Goal: Transaction & Acquisition: Subscribe to service/newsletter

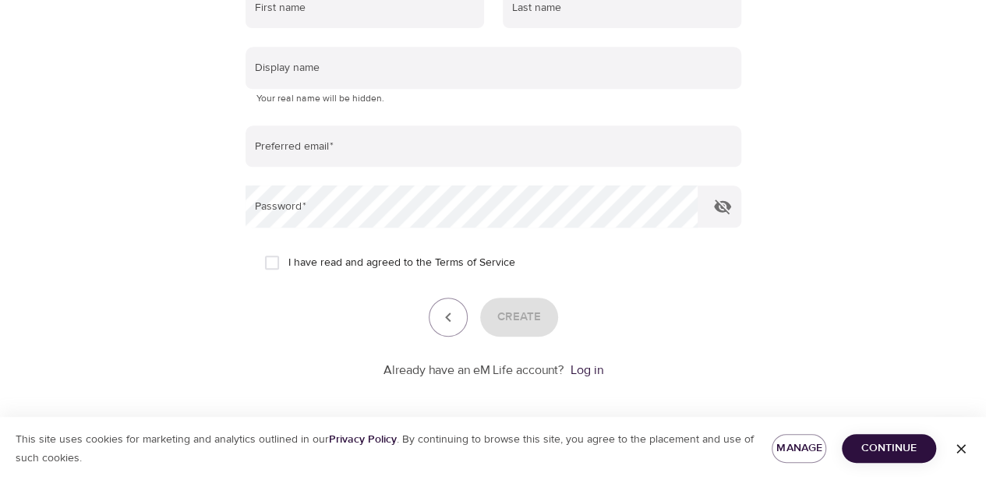
scroll to position [328, 0]
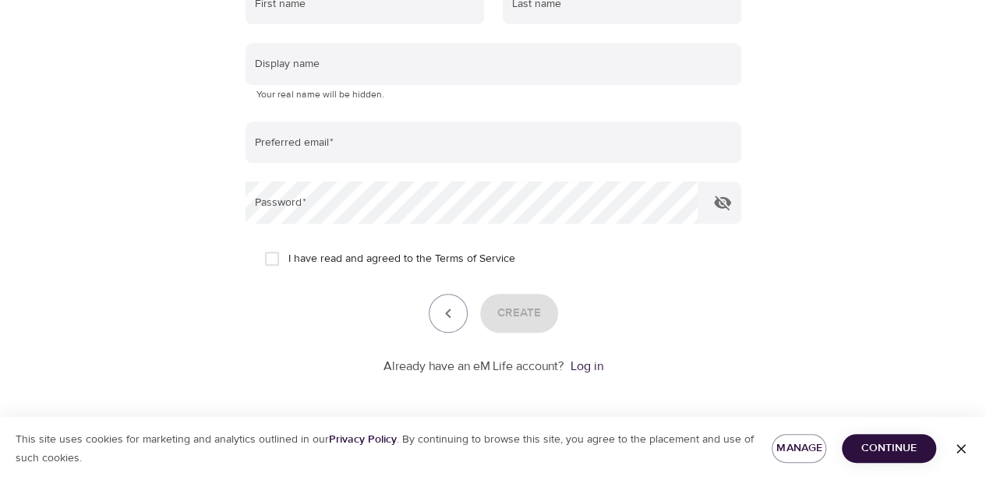
click at [905, 456] on span "Continue" at bounding box center [888, 448] width 69 height 19
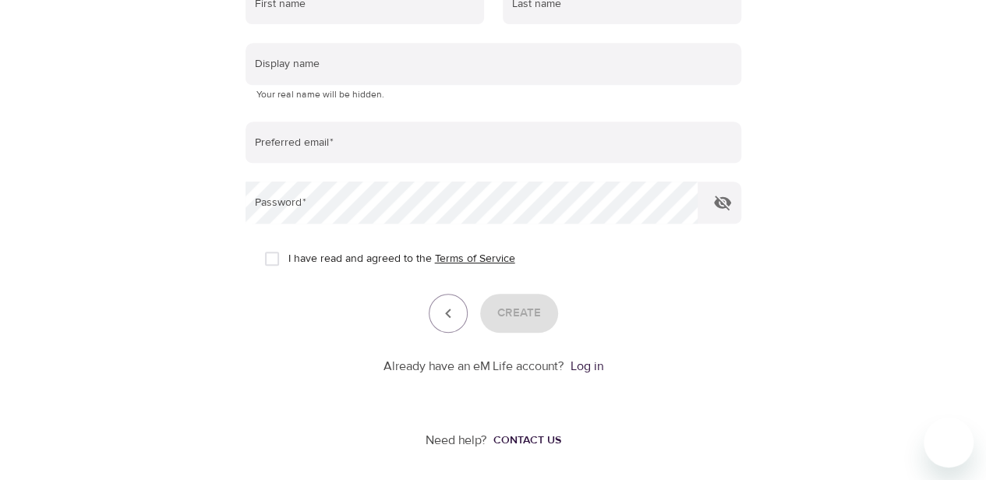
click at [460, 260] on link "Terms of Service" at bounding box center [475, 259] width 80 height 16
click at [265, 256] on input "I have read and agreed to the Terms of Service" at bounding box center [272, 258] width 33 height 33
checkbox input "true"
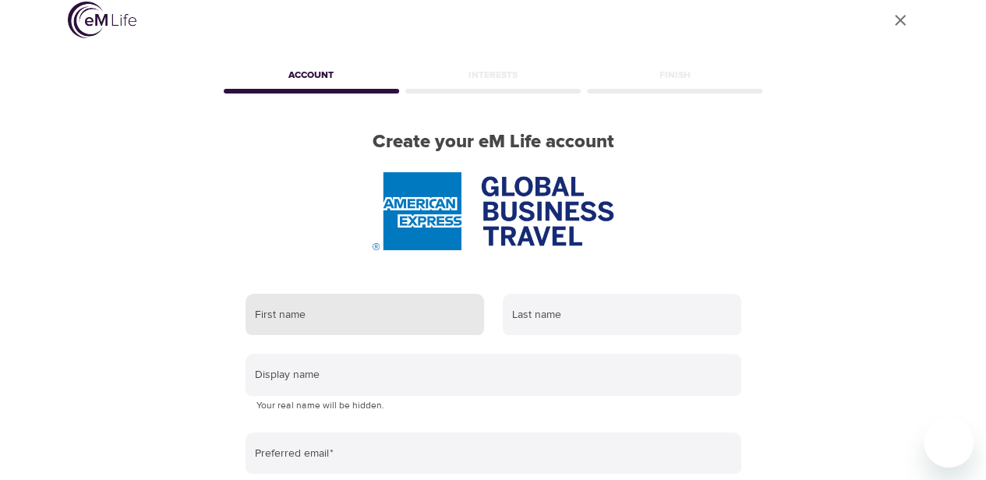
scroll to position [0, 0]
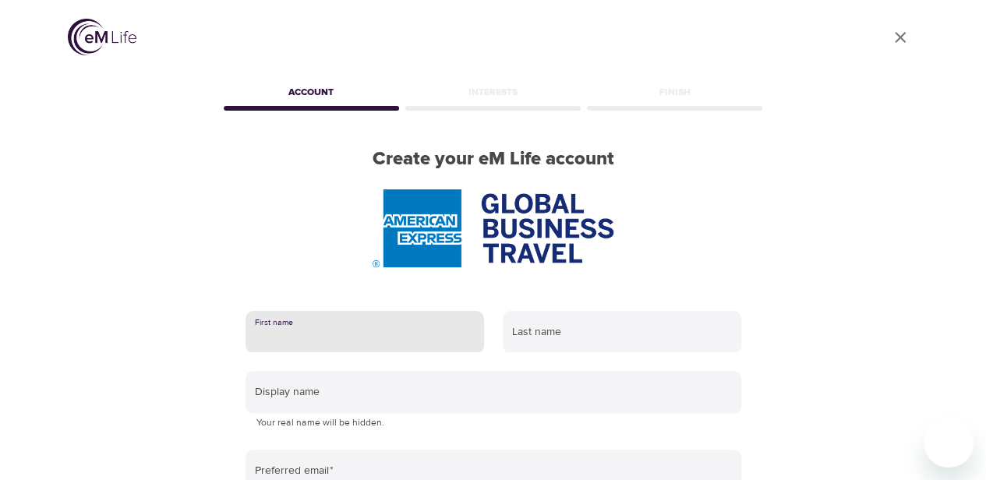
click at [323, 335] on input "text" at bounding box center [364, 332] width 238 height 42
type input "[PERSON_NAME]"
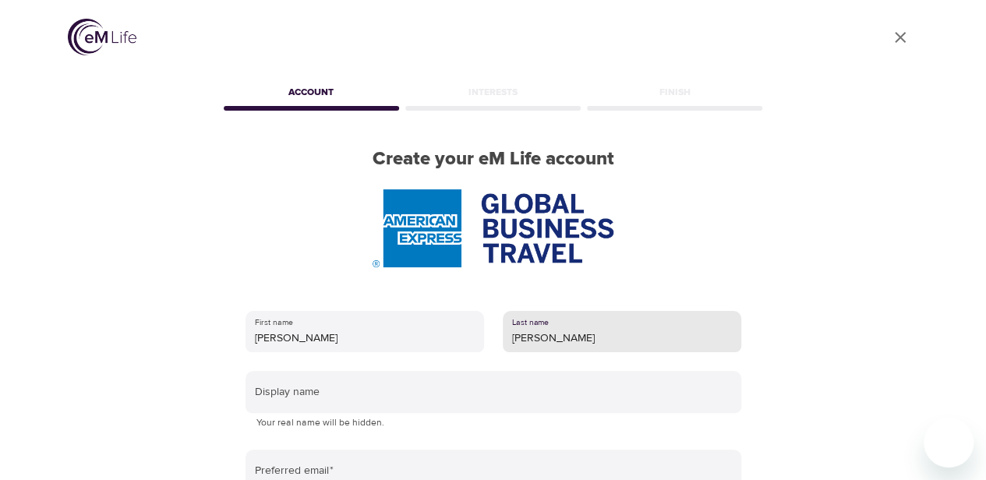
type input "[PERSON_NAME]"
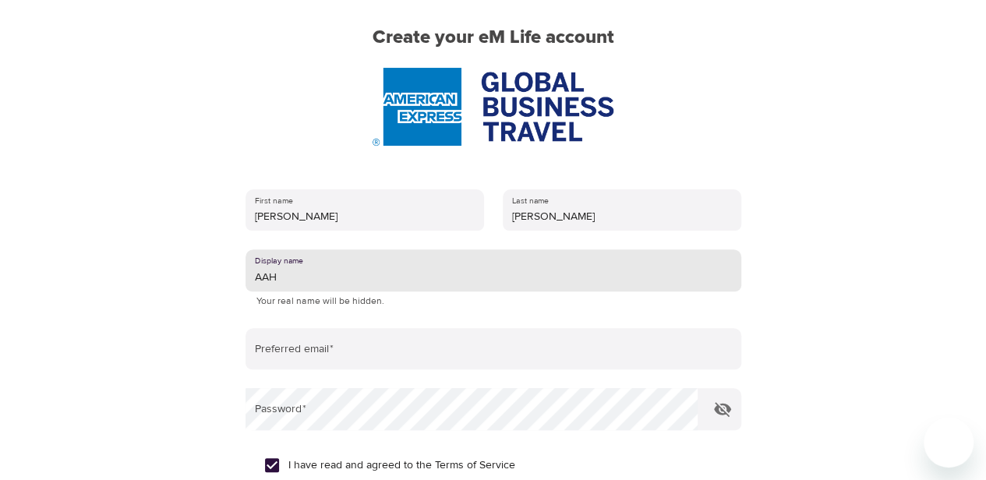
scroll to position [259, 0]
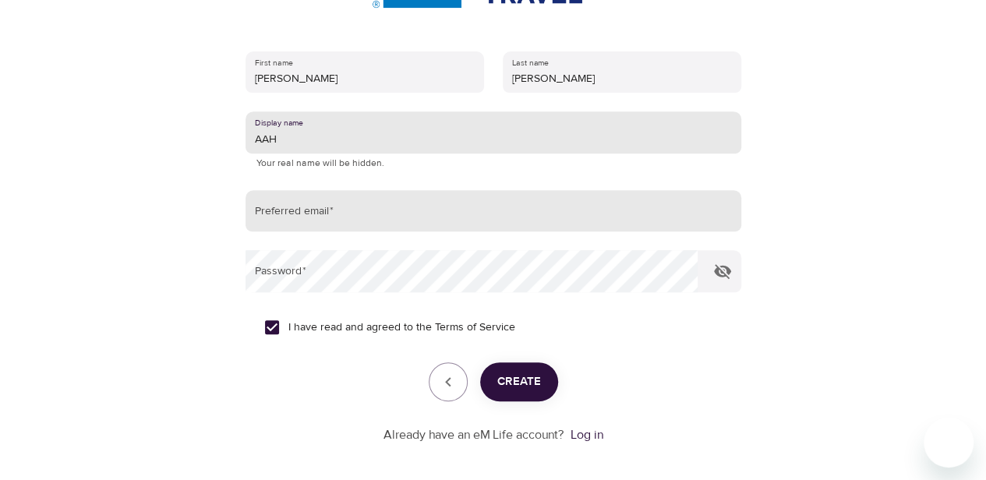
type input "AAH"
click at [378, 224] on input "email" at bounding box center [493, 211] width 496 height 42
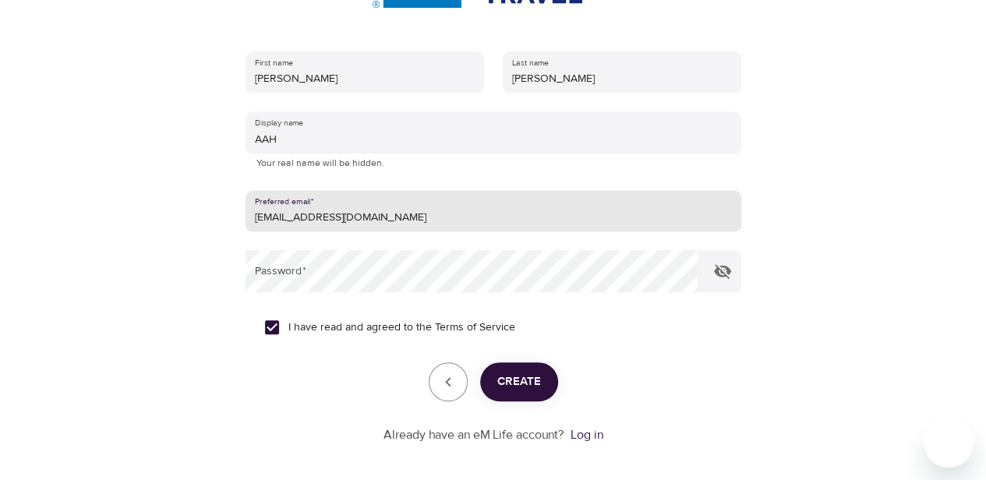
type input "[EMAIL_ADDRESS][DOMAIN_NAME]"
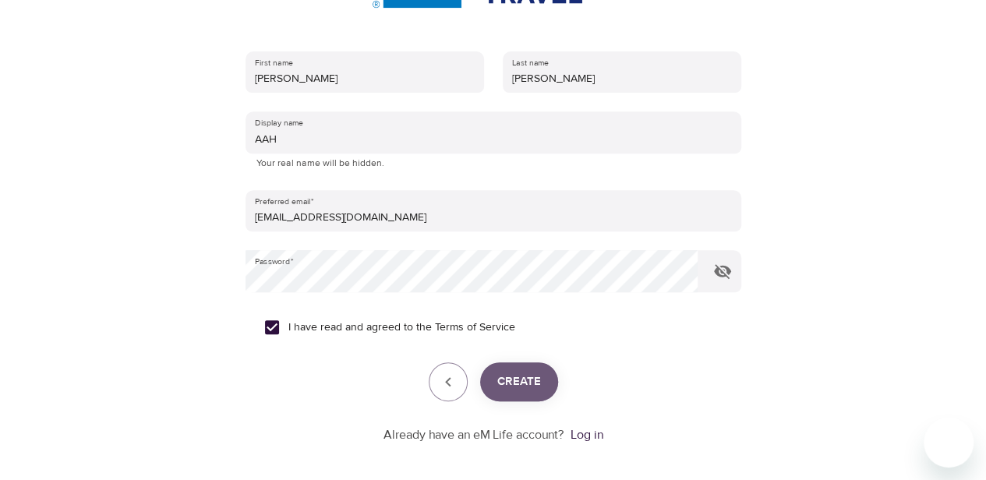
click at [539, 386] on span "Create" at bounding box center [519, 382] width 44 height 20
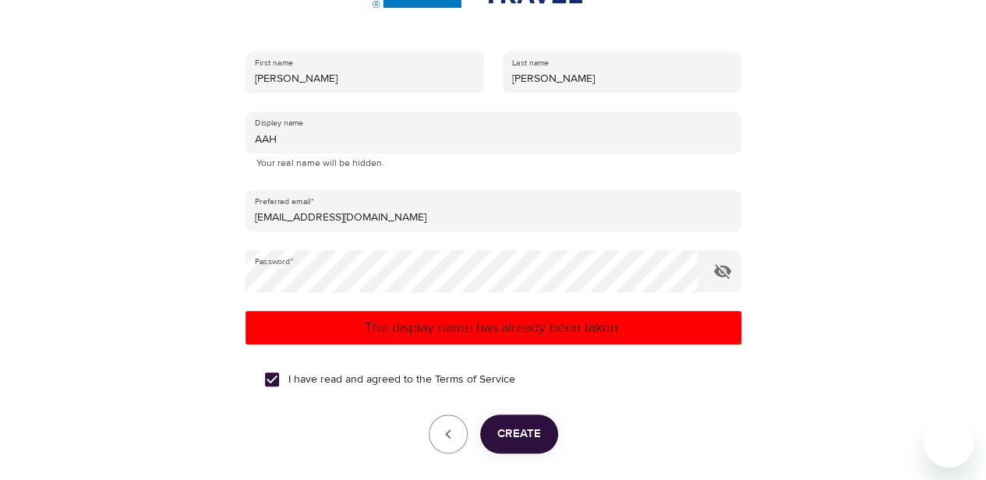
click at [92, 316] on div at bounding box center [493, 240] width 986 height 480
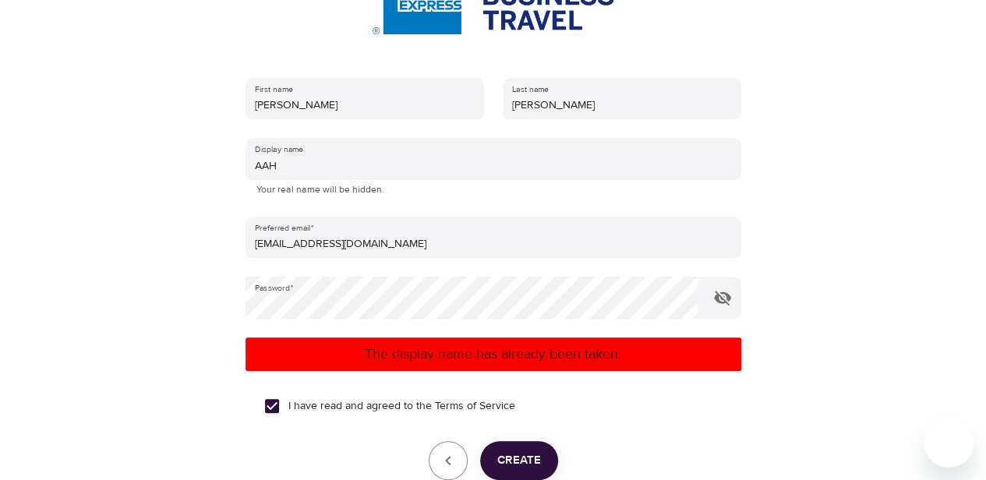
scroll to position [156, 0]
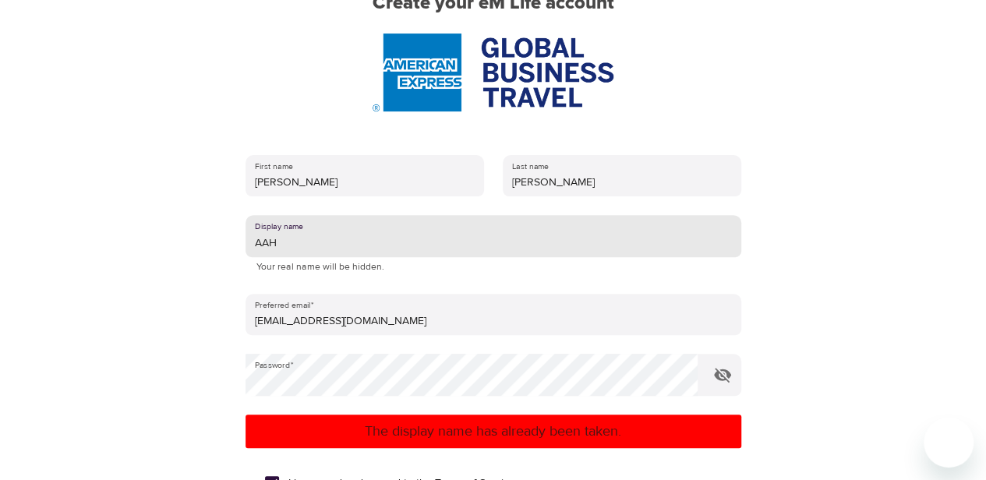
drag, startPoint x: 302, startPoint y: 245, endPoint x: 192, endPoint y: 231, distance: 111.5
click at [192, 231] on div "User Profile Account Interests Finish Create your eM Life account First name [P…" at bounding box center [493, 84] width 888 height 480
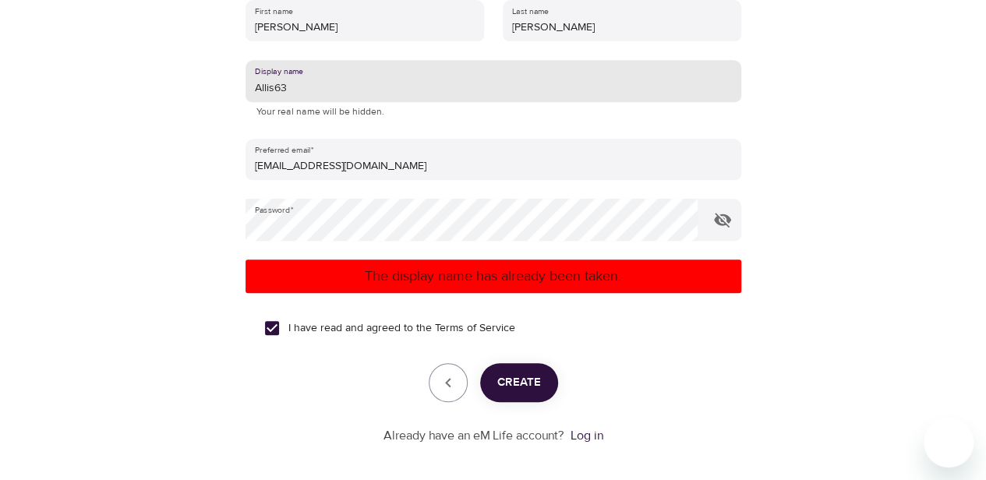
scroll to position [312, 0]
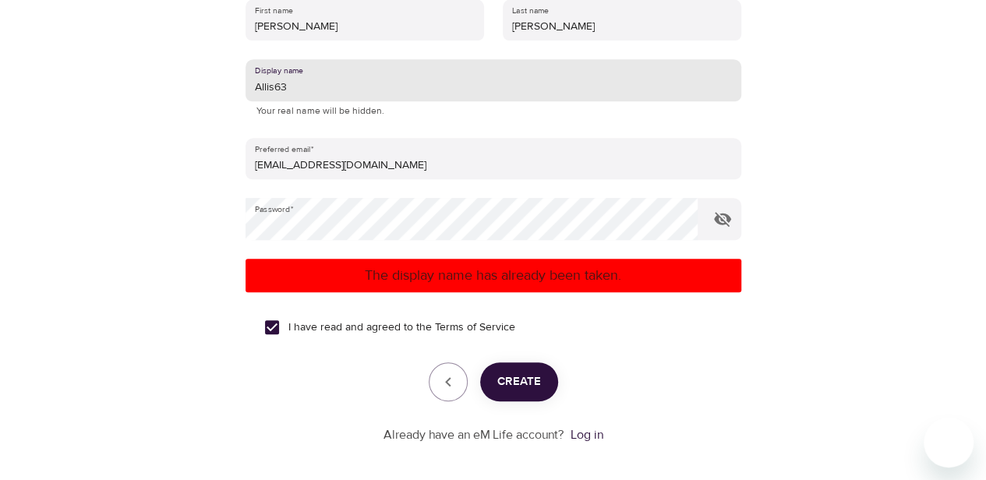
type input "Allis63"
click at [500, 386] on span "Create" at bounding box center [519, 382] width 44 height 20
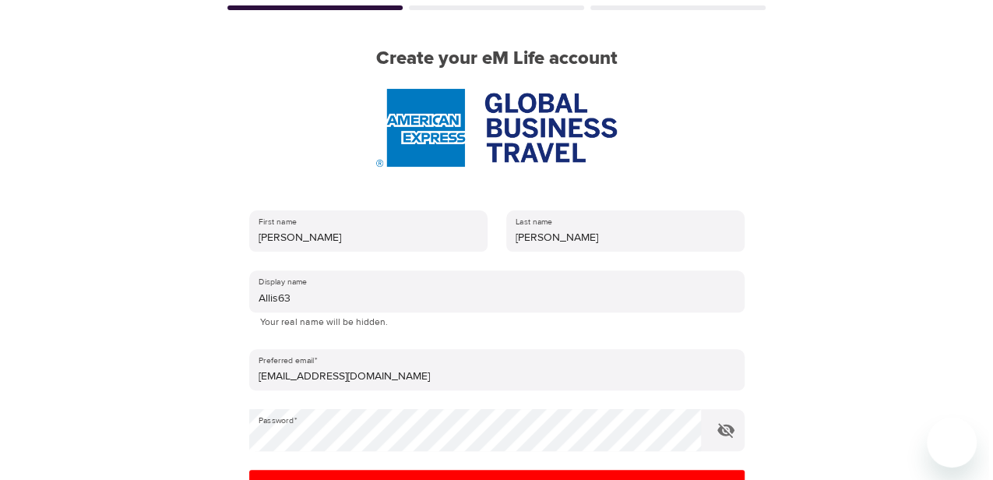
scroll to position [0, 0]
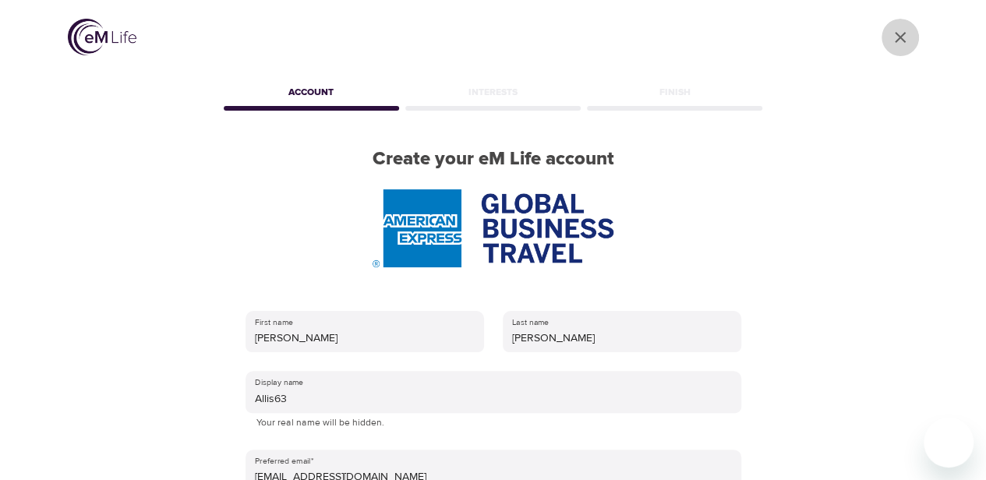
click at [891, 39] on icon "User Profile" at bounding box center [900, 37] width 19 height 19
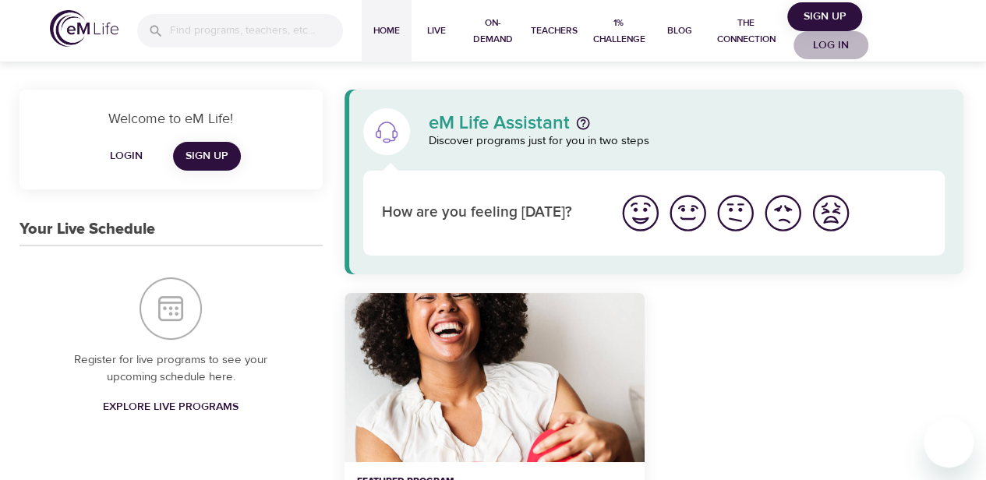
click at [824, 45] on span "Log in" at bounding box center [830, 45] width 62 height 19
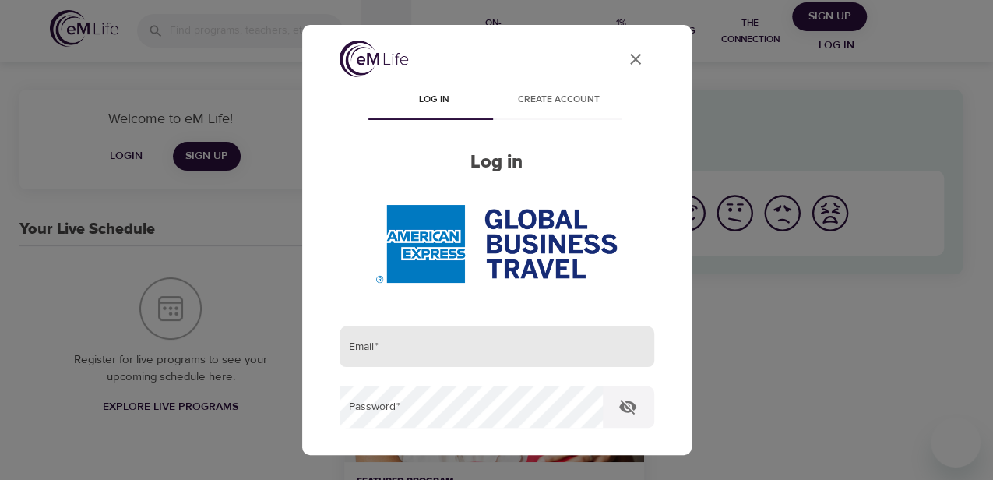
click at [414, 350] on input "email" at bounding box center [497, 347] width 315 height 42
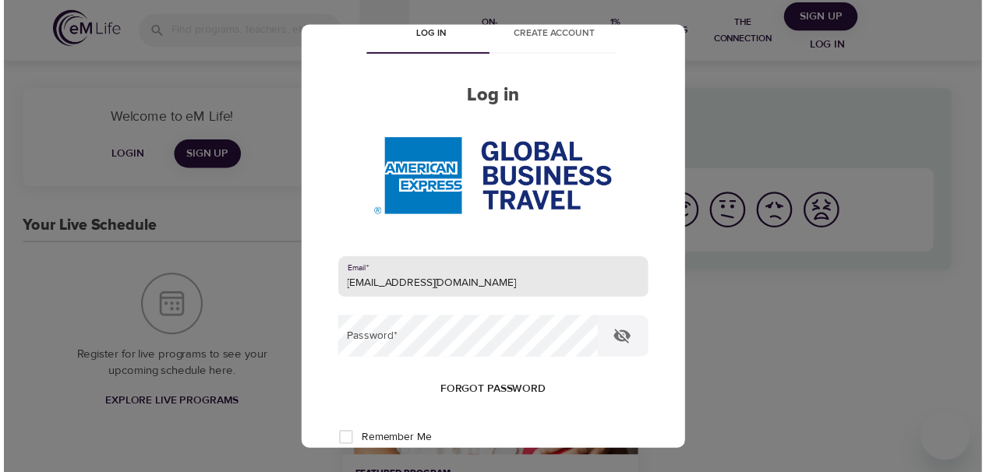
scroll to position [207, 0]
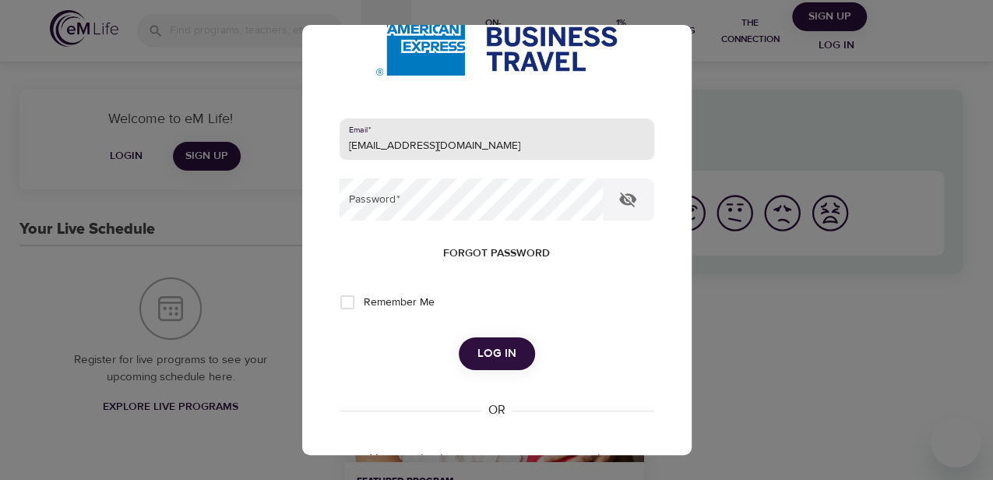
type input "[EMAIL_ADDRESS][DOMAIN_NAME]"
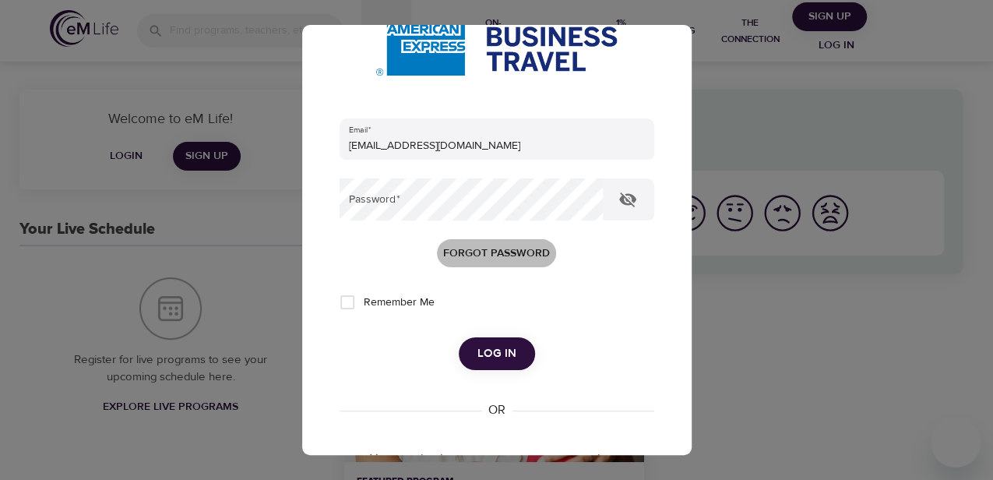
click at [502, 251] on span "Forgot password" at bounding box center [496, 253] width 107 height 19
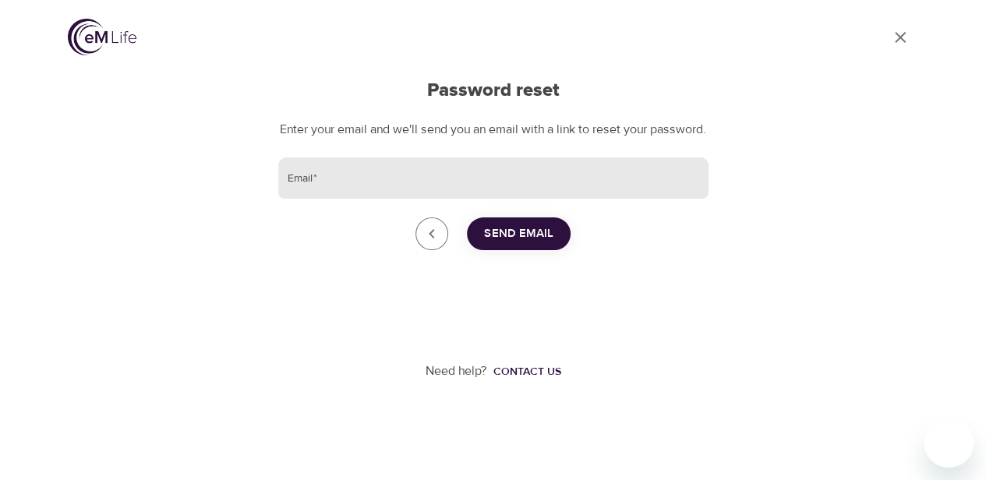
click at [335, 198] on input "Email   *" at bounding box center [493, 178] width 430 height 42
type input "[EMAIL_ADDRESS][DOMAIN_NAME]"
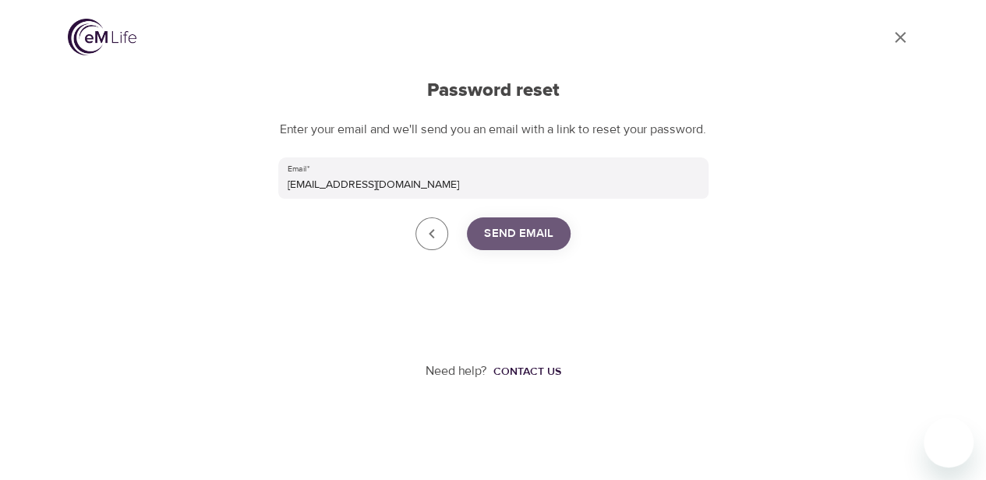
click at [499, 244] on span "Send Email" at bounding box center [518, 234] width 69 height 20
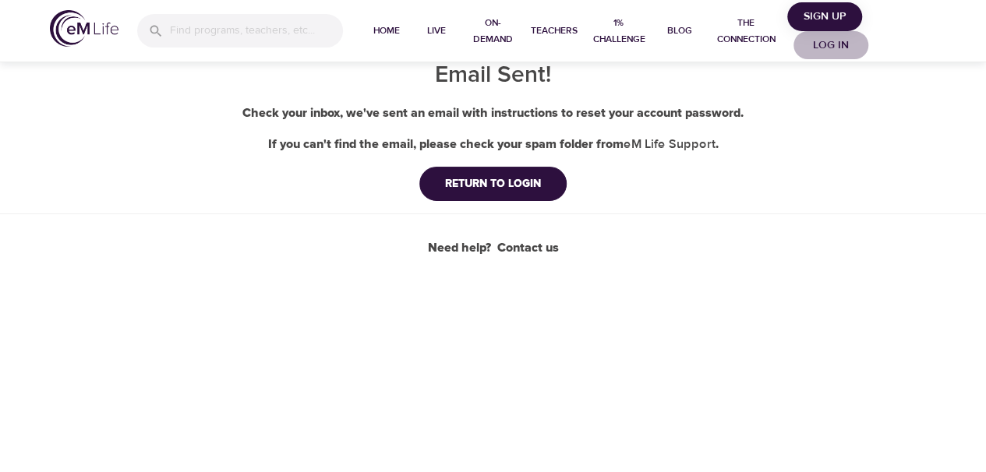
click at [831, 41] on span "Log in" at bounding box center [830, 45] width 62 height 19
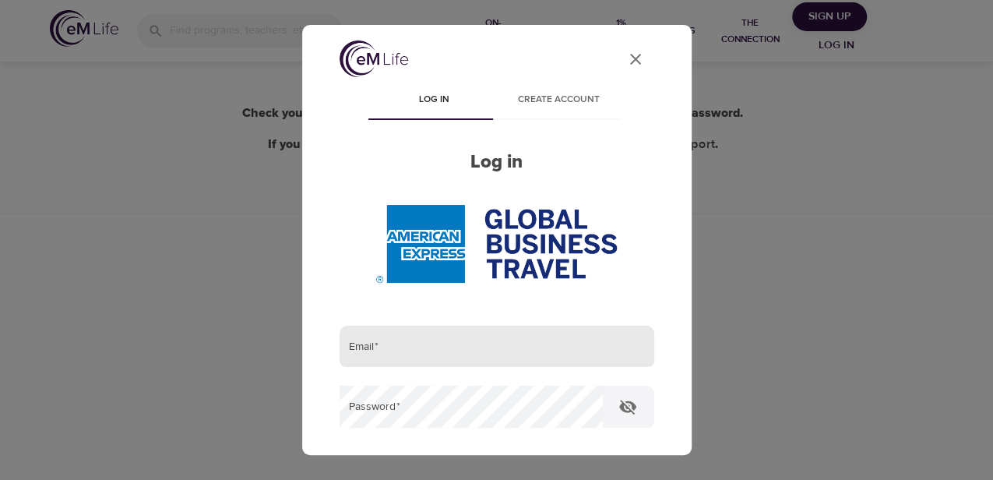
click at [446, 347] on input "email" at bounding box center [497, 347] width 315 height 42
type input "[EMAIL_ADDRESS][DOMAIN_NAME]"
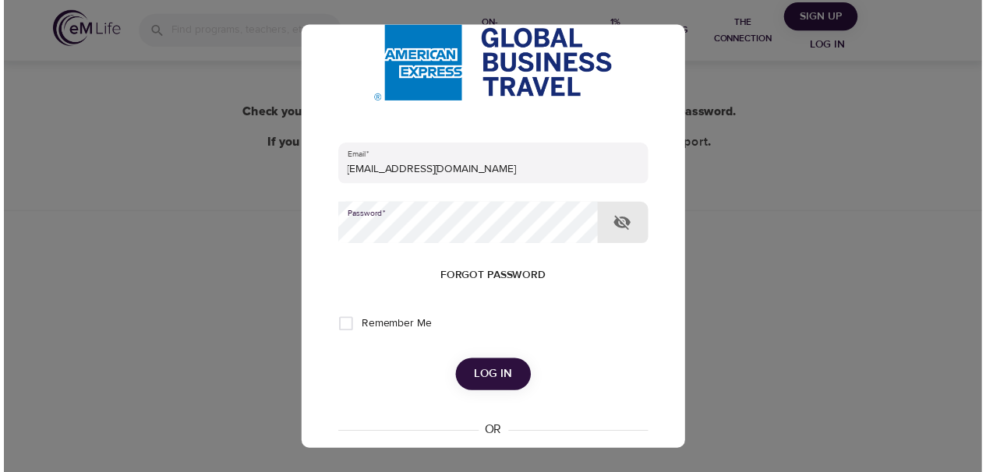
scroll to position [207, 0]
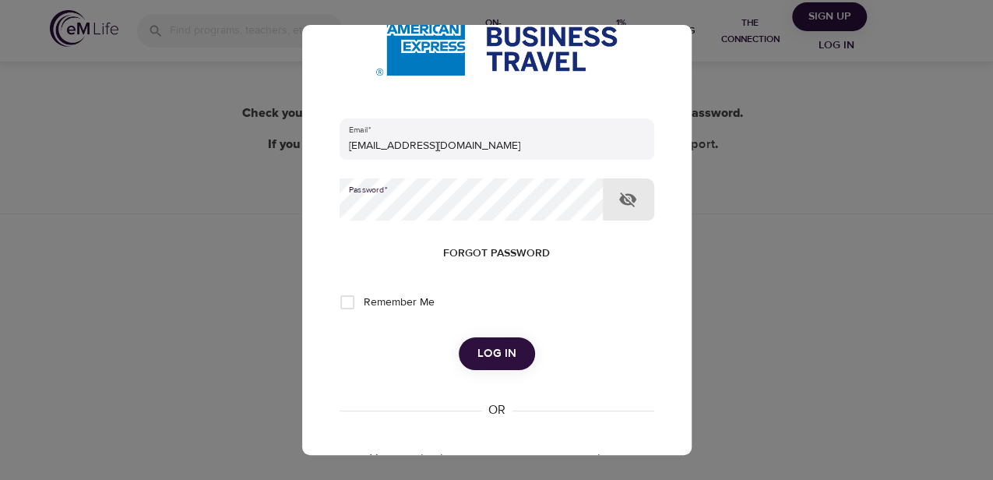
click at [349, 304] on input "Remember Me" at bounding box center [347, 302] width 33 height 33
checkbox input "true"
click at [503, 361] on span "Log in" at bounding box center [497, 354] width 39 height 20
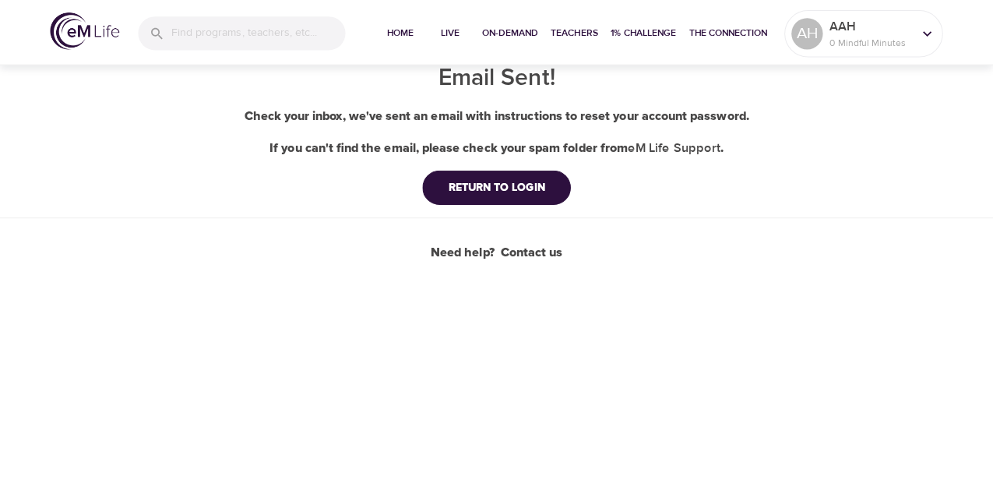
scroll to position [0, 0]
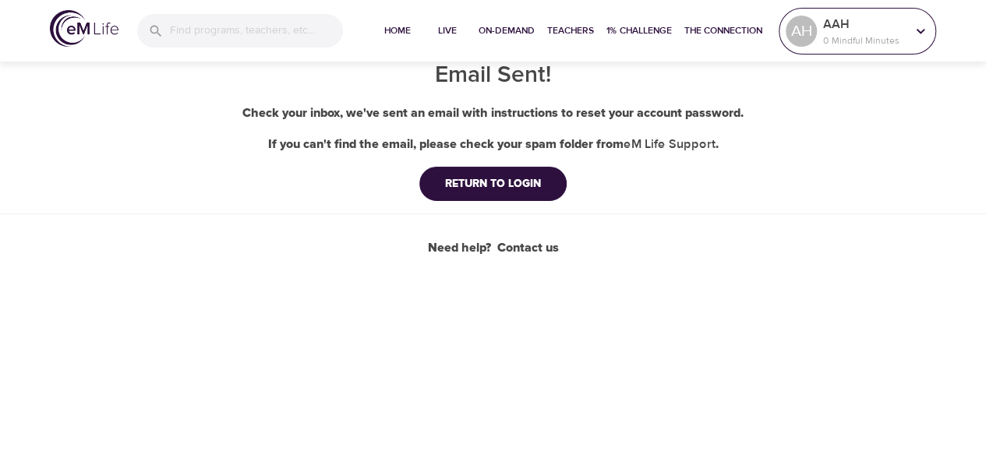
click at [828, 34] on p "0 Mindful Minutes" at bounding box center [864, 41] width 83 height 14
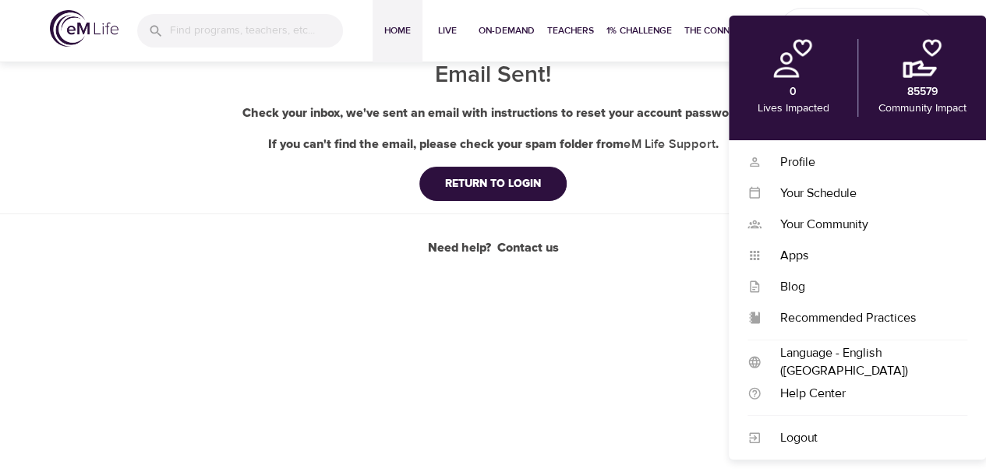
click at [390, 26] on span "Home" at bounding box center [397, 31] width 37 height 16
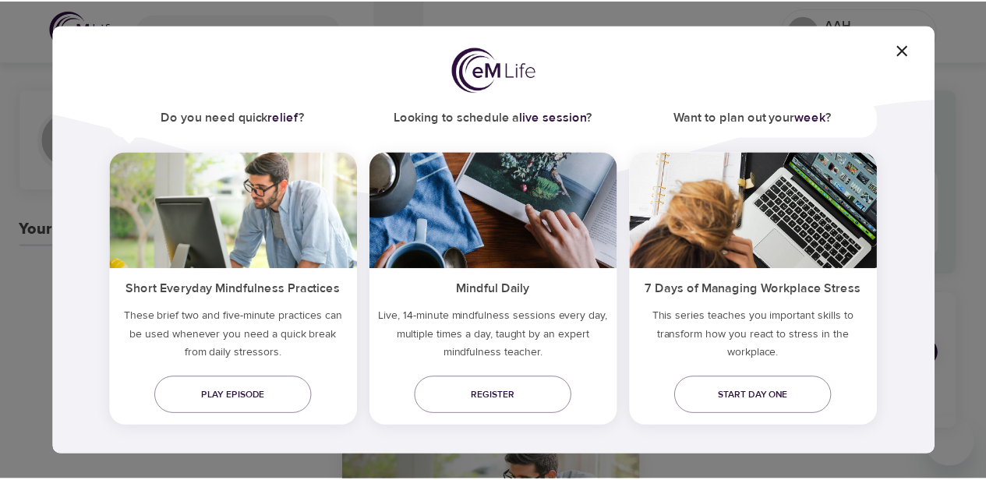
scroll to position [115, 0]
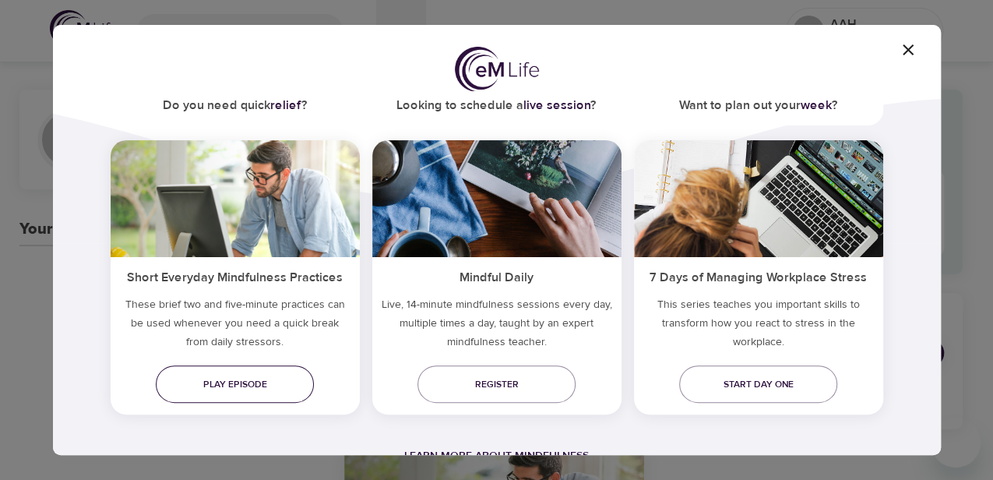
click at [277, 401] on link "Play episode" at bounding box center [235, 383] width 158 height 37
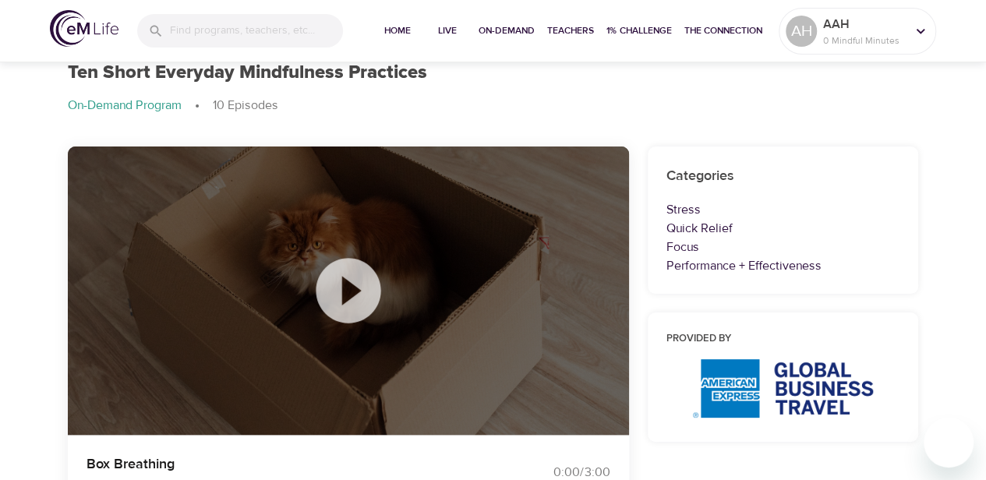
scroll to position [51, 0]
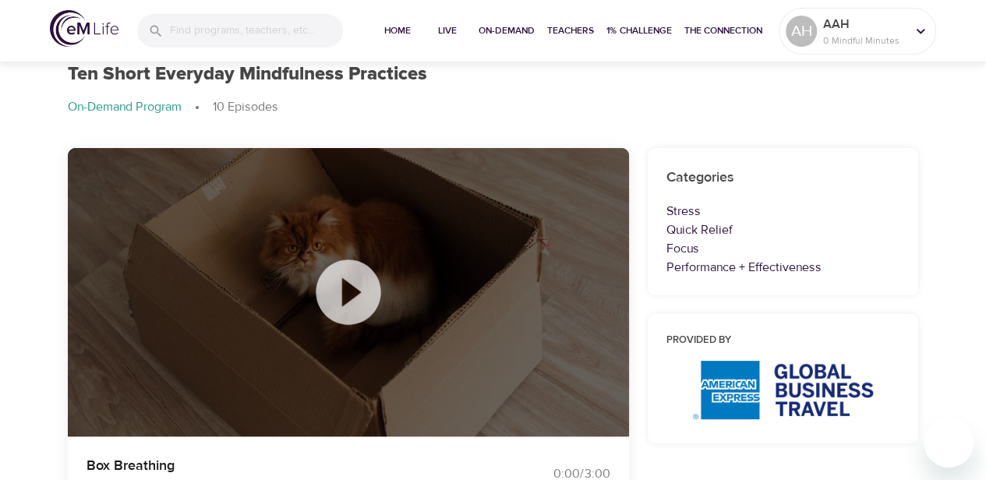
click at [366, 289] on icon at bounding box center [348, 291] width 65 height 65
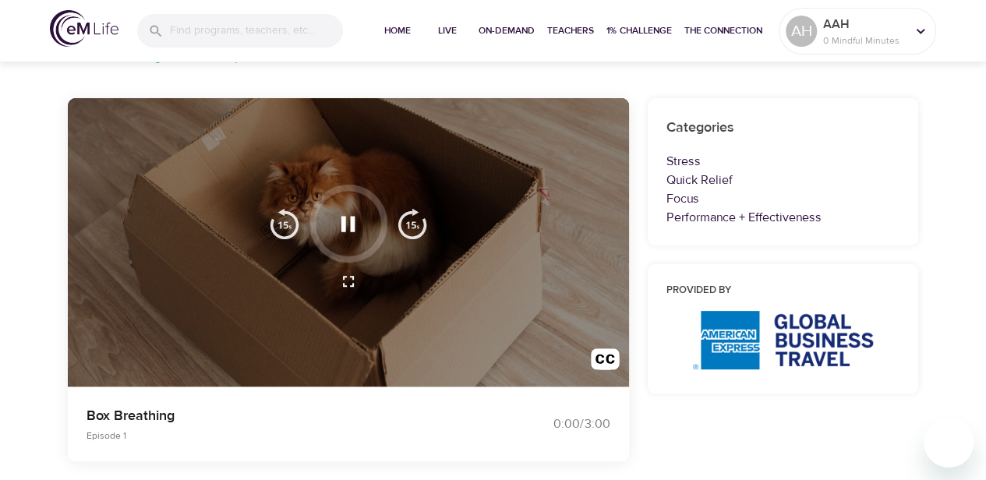
scroll to position [104, 0]
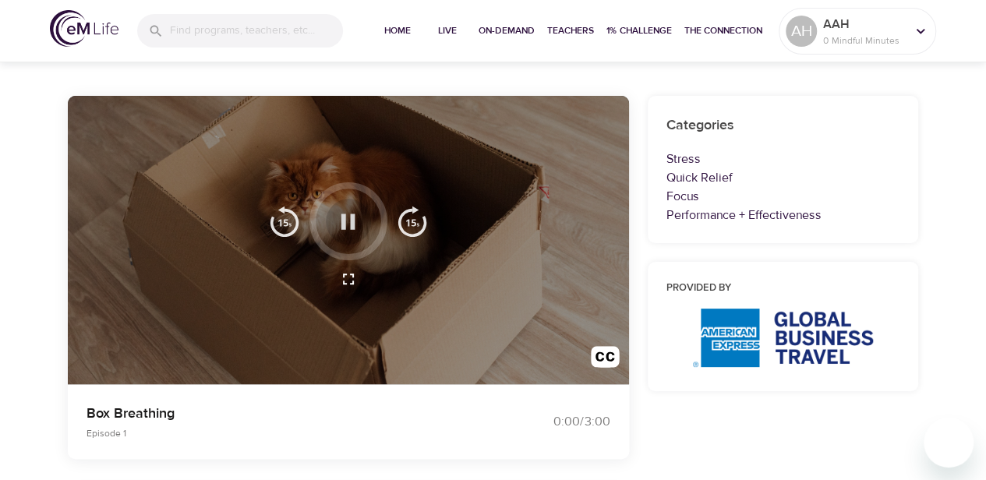
click at [344, 231] on icon "button" at bounding box center [347, 221] width 27 height 27
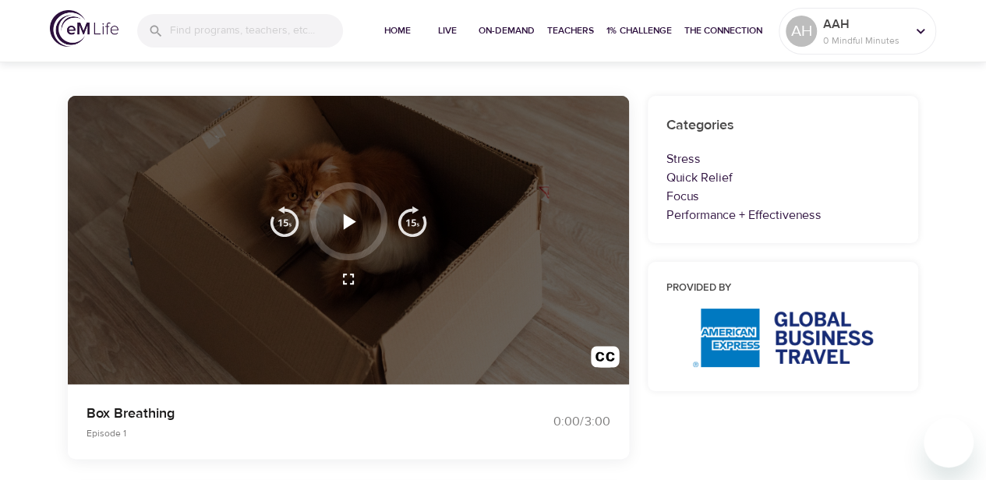
click at [344, 231] on icon "button" at bounding box center [347, 221] width 27 height 27
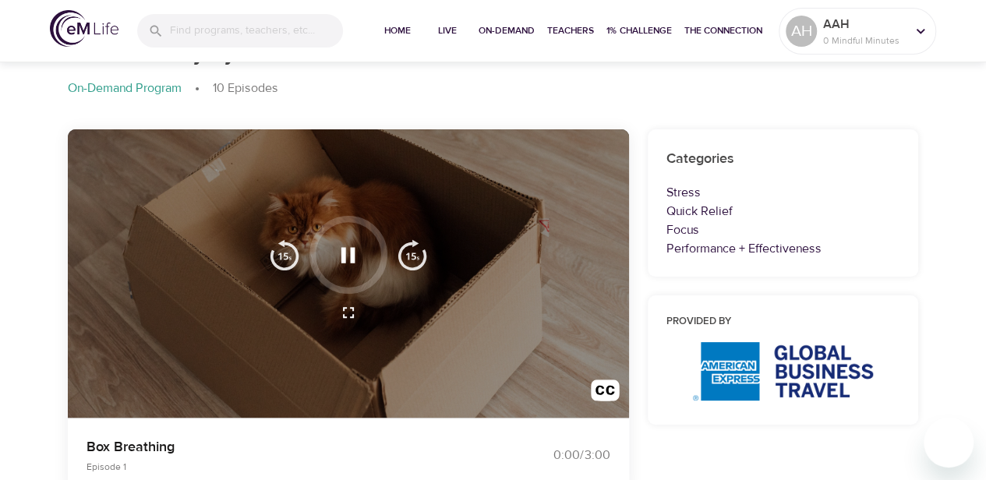
scroll to position [51, 0]
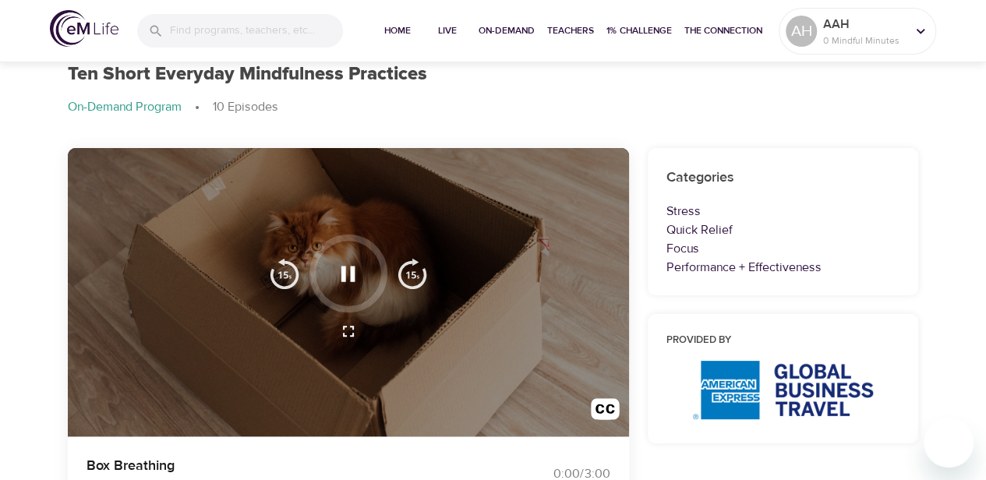
click at [279, 278] on img "button" at bounding box center [284, 273] width 31 height 31
click at [341, 332] on icon "button" at bounding box center [348, 331] width 19 height 19
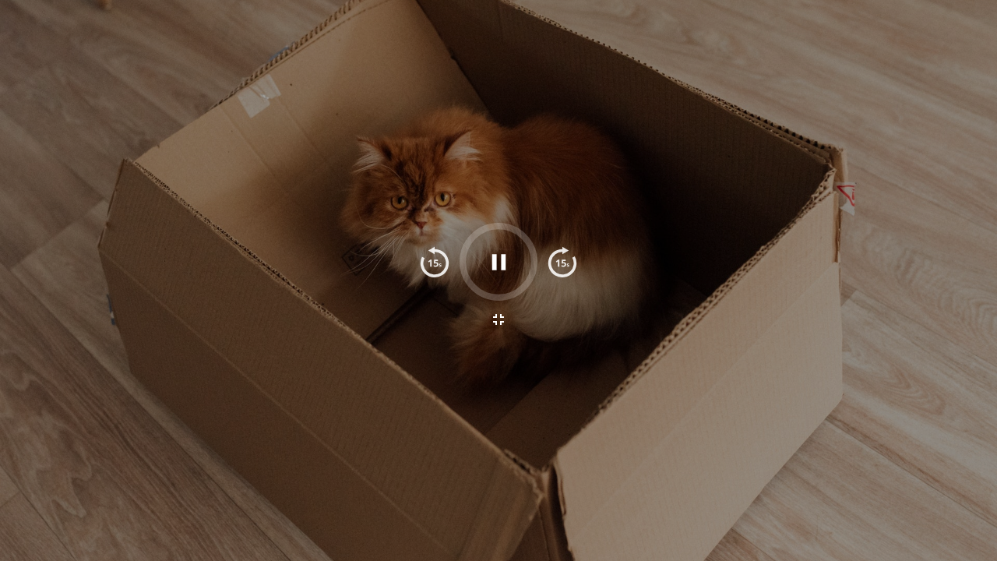
click at [457, 290] on div at bounding box center [499, 262] width 178 height 78
click at [497, 316] on icon "button" at bounding box center [498, 319] width 19 height 19
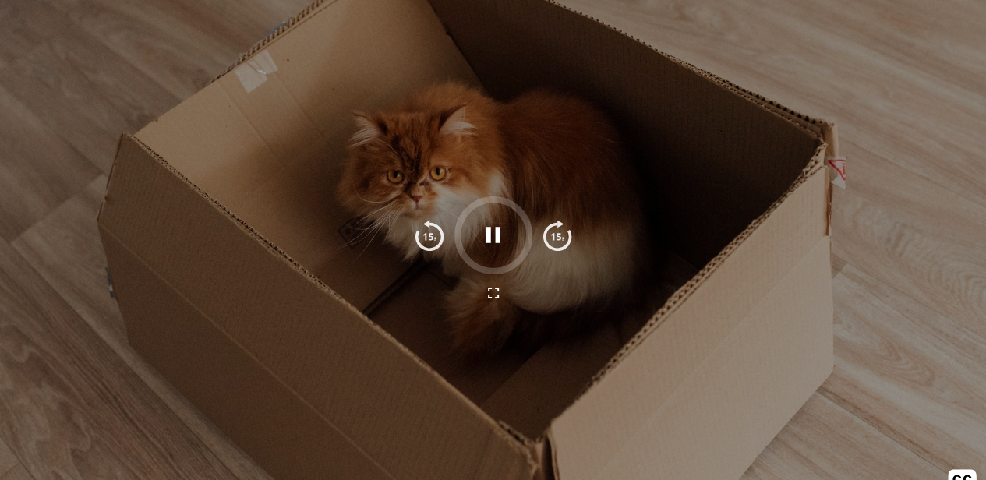
scroll to position [312, 0]
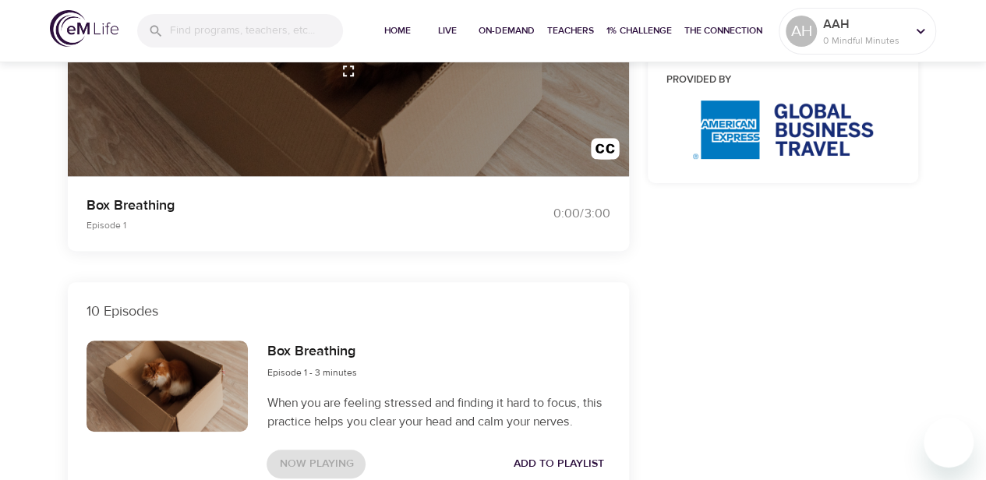
click at [146, 156] on div at bounding box center [348, 32] width 561 height 289
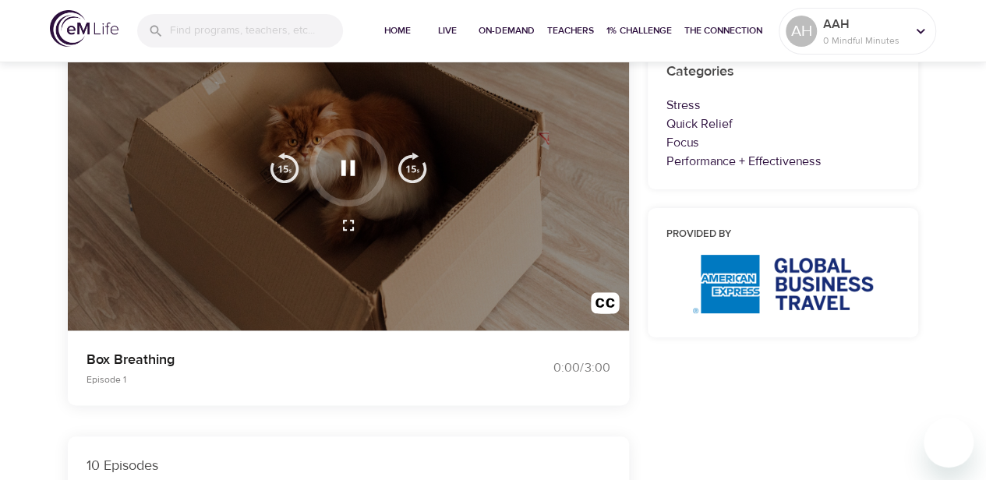
scroll to position [156, 0]
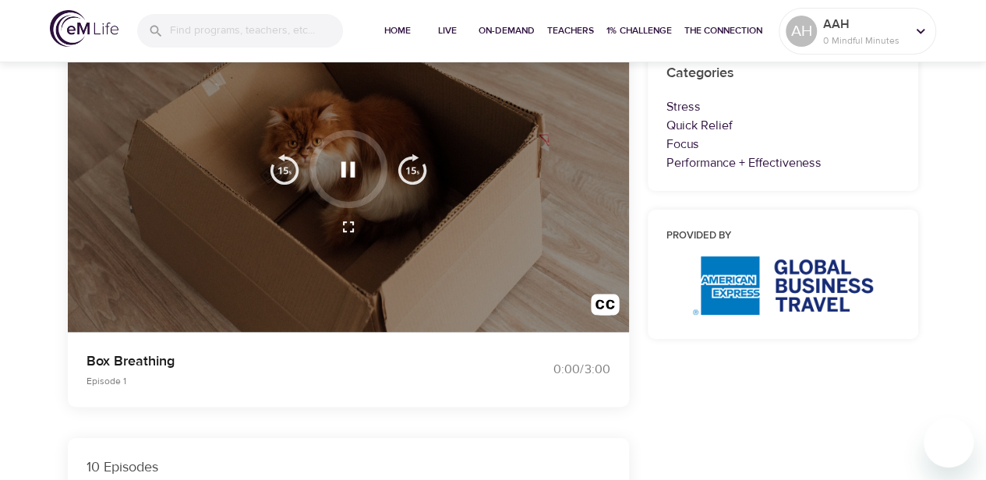
click at [348, 163] on icon "button" at bounding box center [347, 169] width 27 height 27
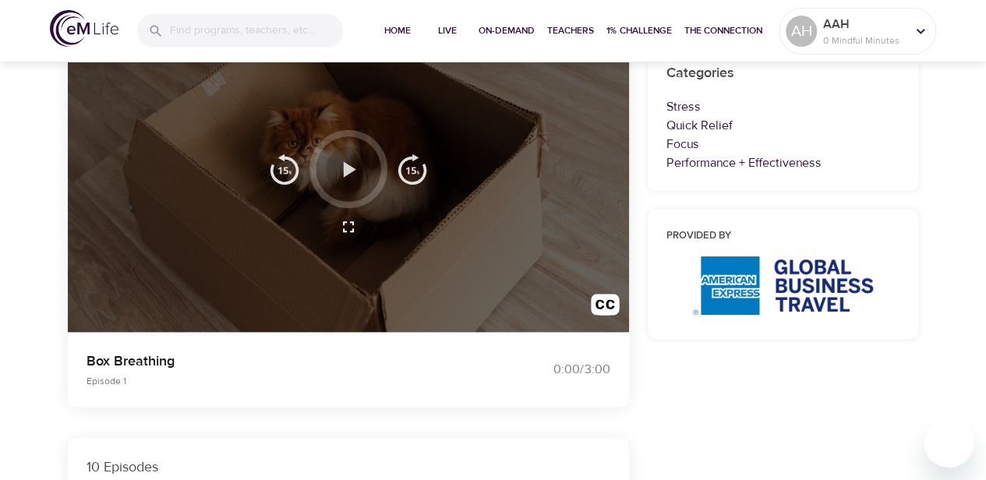
click at [348, 163] on icon "button" at bounding box center [347, 169] width 27 height 27
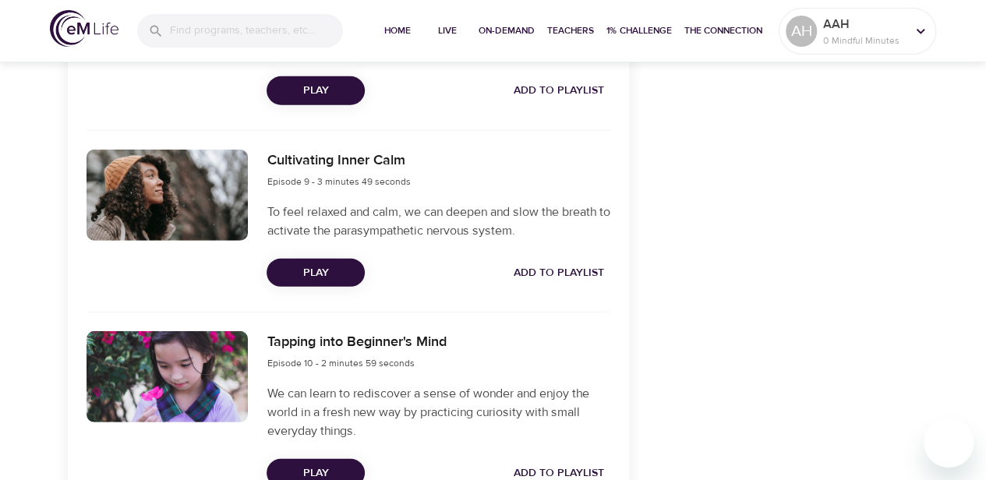
scroll to position [2068, 0]
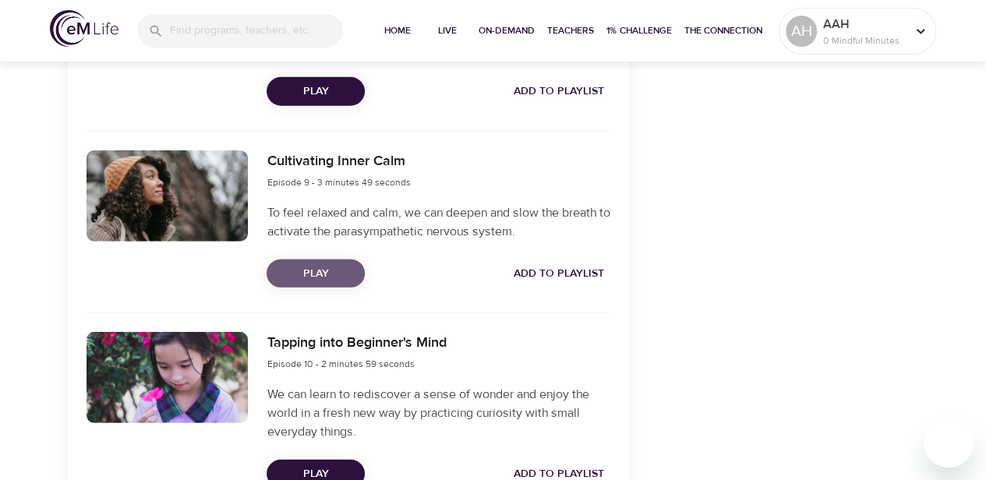
click at [319, 278] on span "Play" at bounding box center [315, 273] width 73 height 19
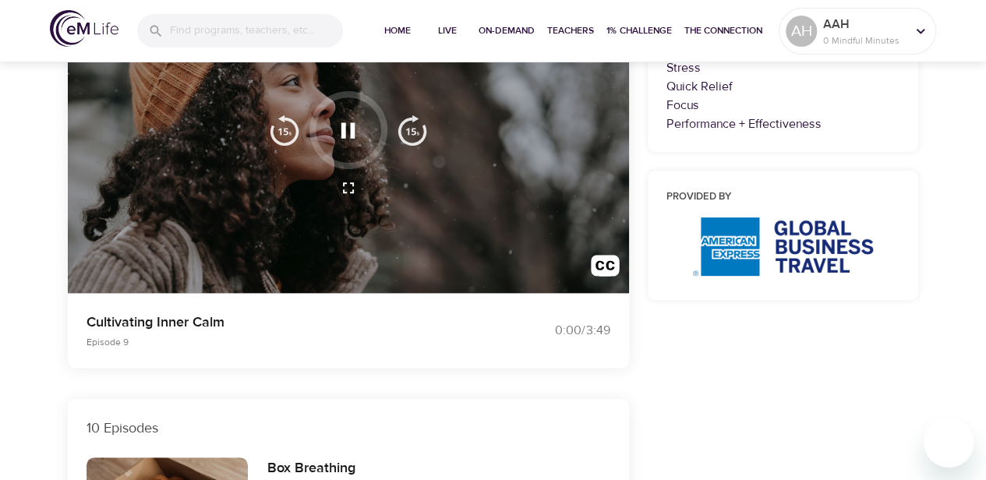
scroll to position [0, 0]
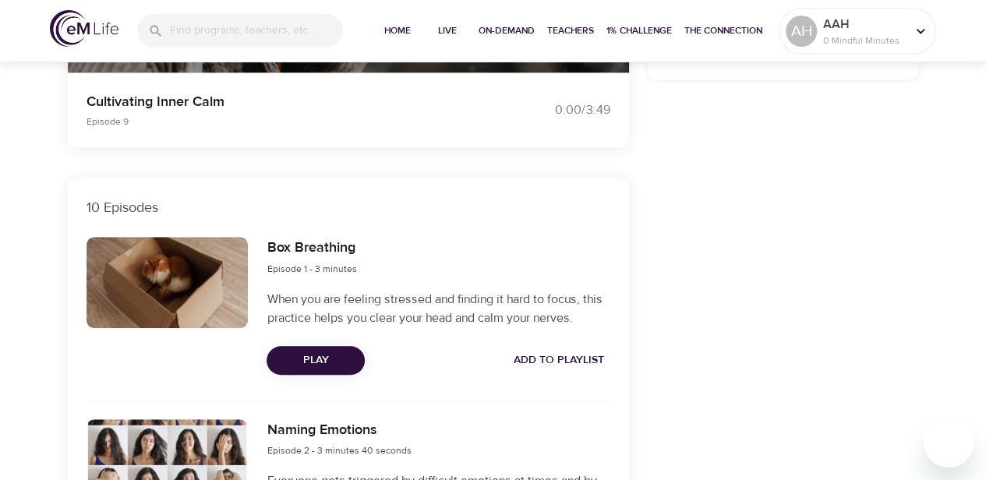
click at [316, 360] on span "Play" at bounding box center [315, 360] width 73 height 19
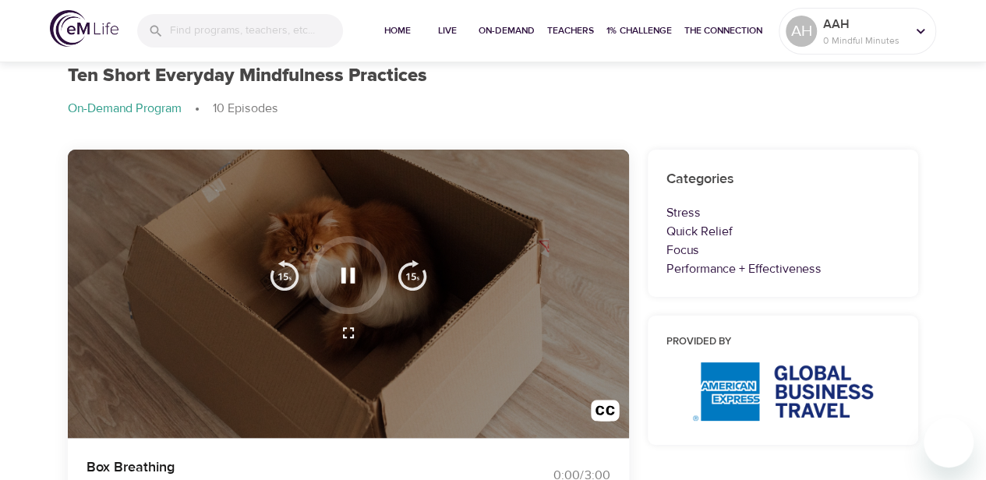
scroll to position [104, 0]
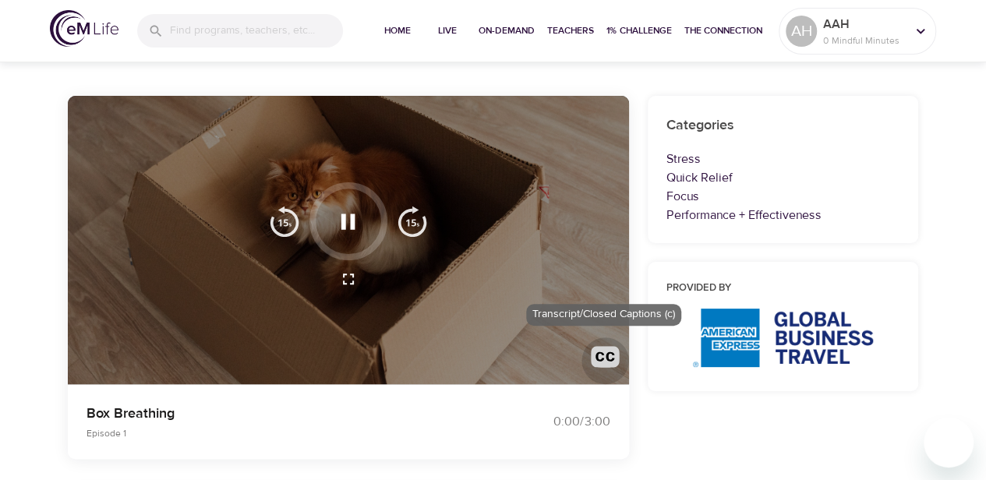
click at [611, 360] on img "button" at bounding box center [605, 360] width 29 height 29
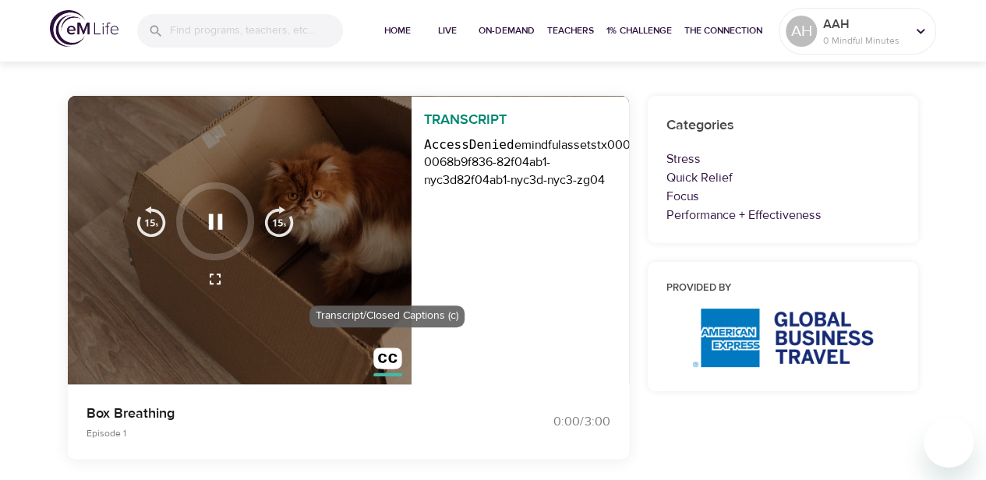
click at [376, 365] on img "button" at bounding box center [387, 361] width 29 height 29
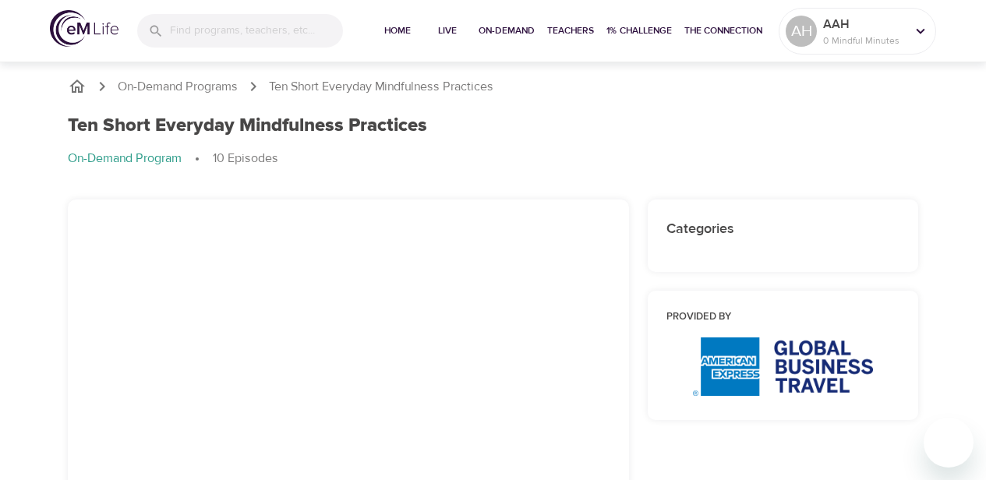
scroll to position [104, 0]
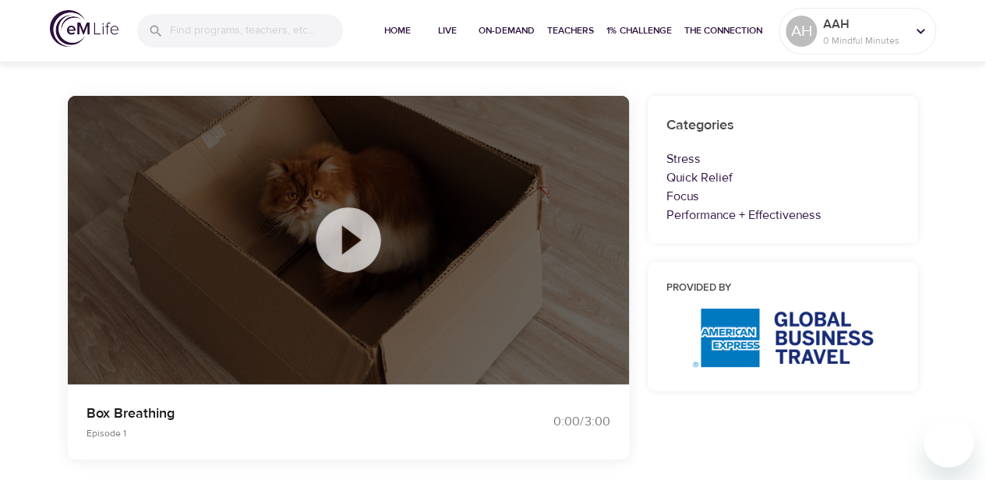
click at [347, 243] on icon at bounding box center [348, 240] width 78 height 78
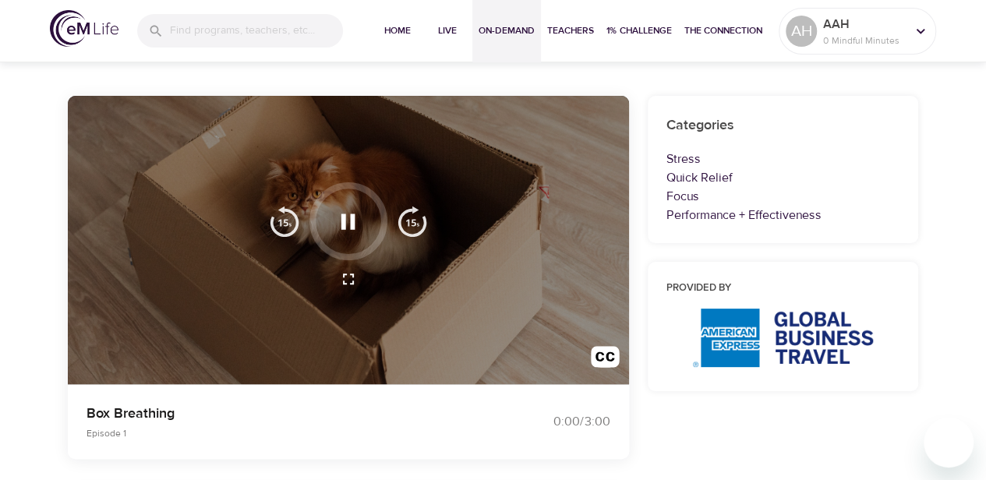
click at [492, 30] on span "On-Demand" at bounding box center [506, 31] width 56 height 16
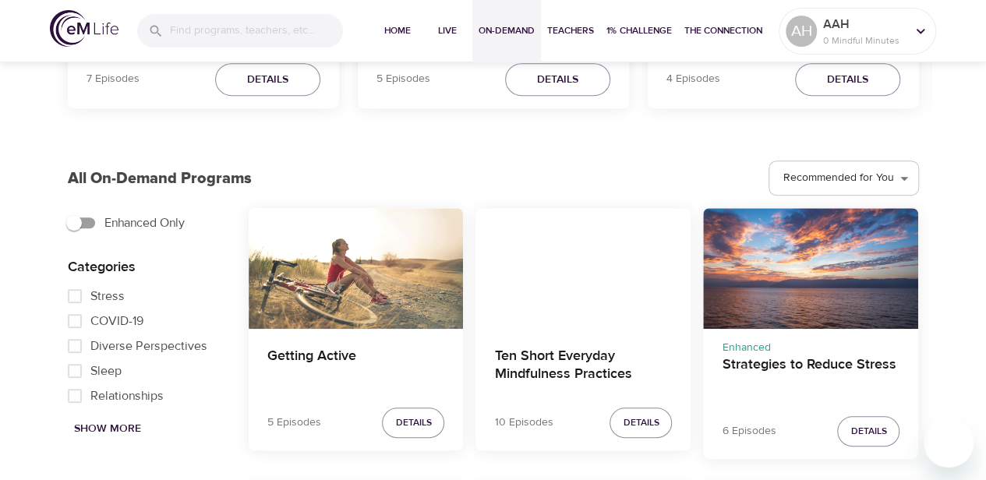
scroll to position [363, 0]
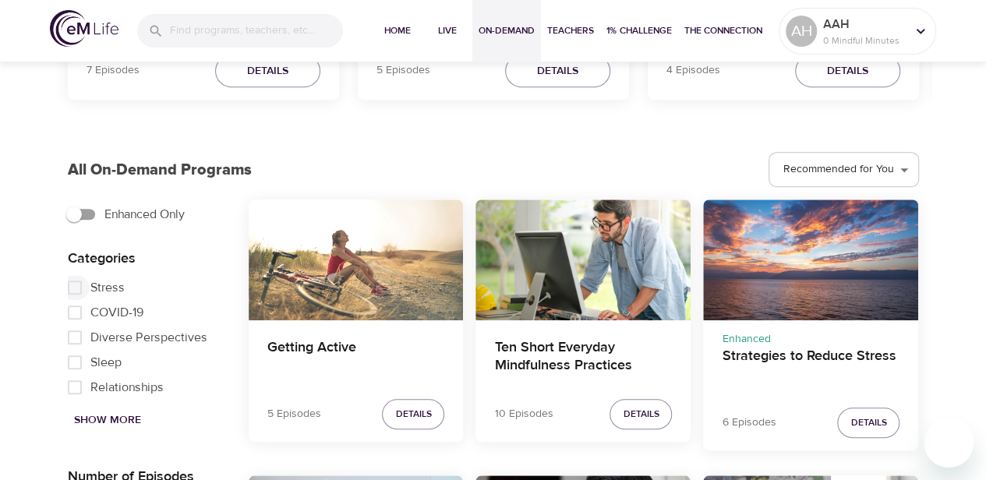
click at [69, 288] on input "Stress" at bounding box center [74, 287] width 31 height 25
checkbox input "true"
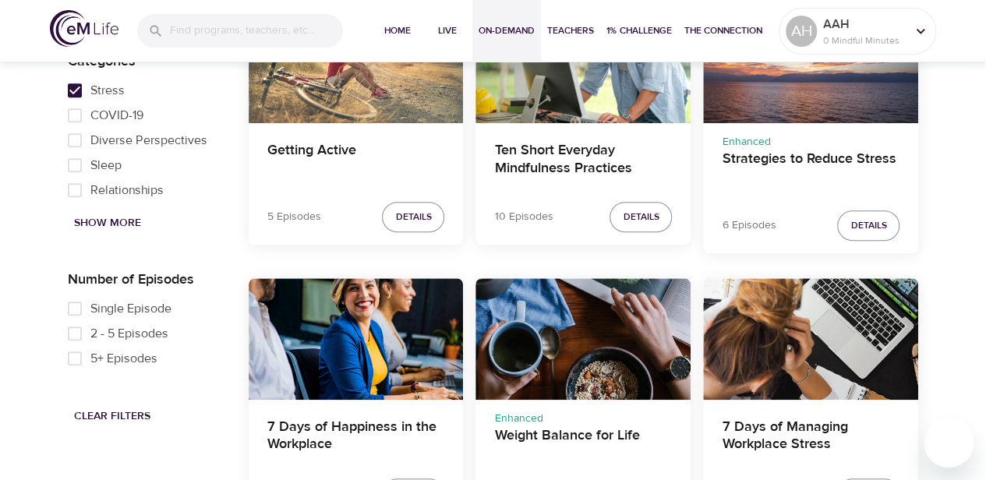
scroll to position [571, 0]
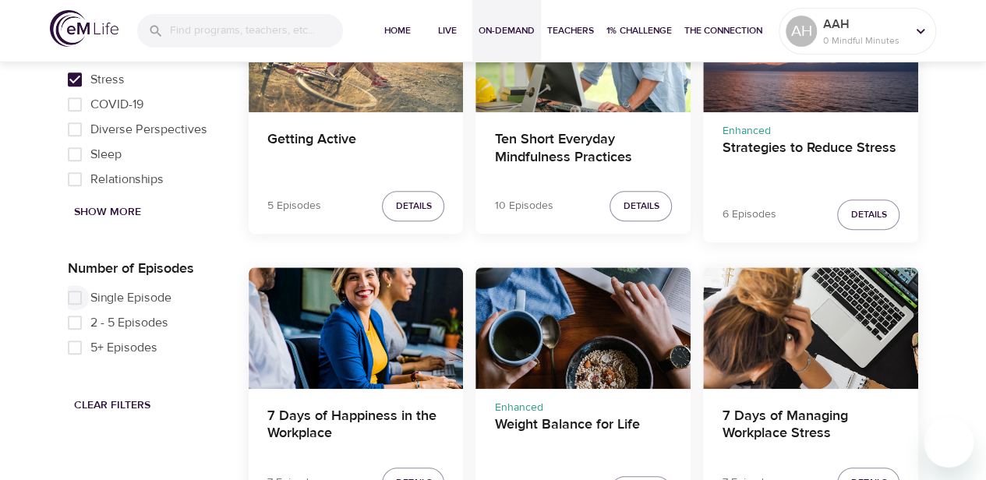
click at [72, 300] on input "Single Episode" at bounding box center [74, 297] width 31 height 25
checkbox input "true"
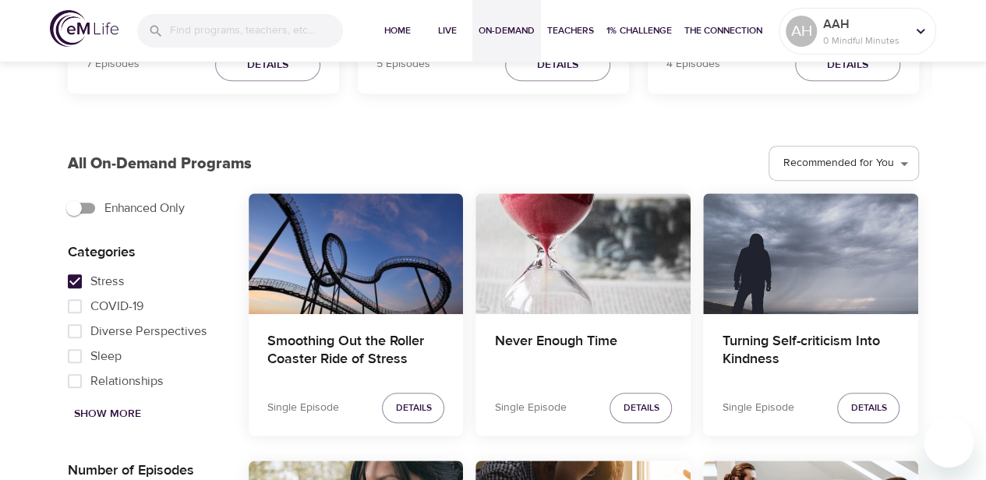
scroll to position [363, 0]
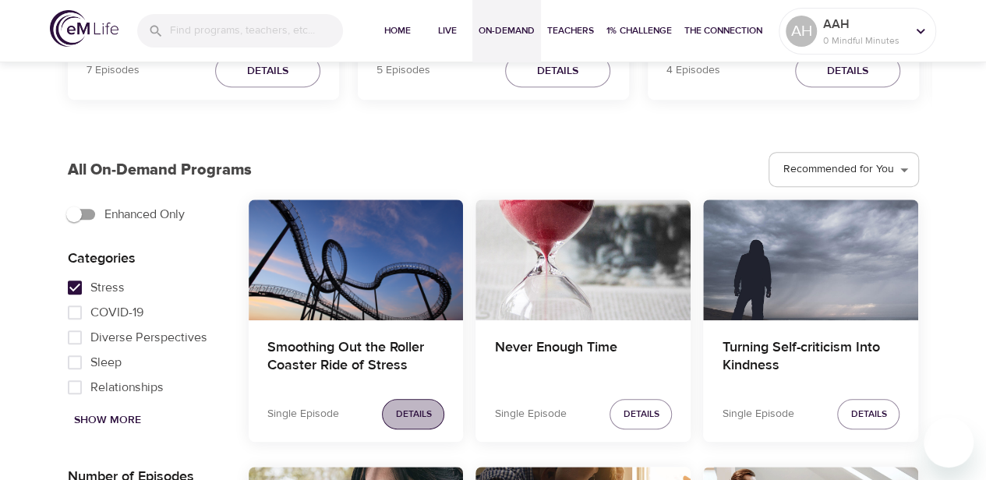
click at [410, 407] on span "Details" at bounding box center [413, 414] width 36 height 16
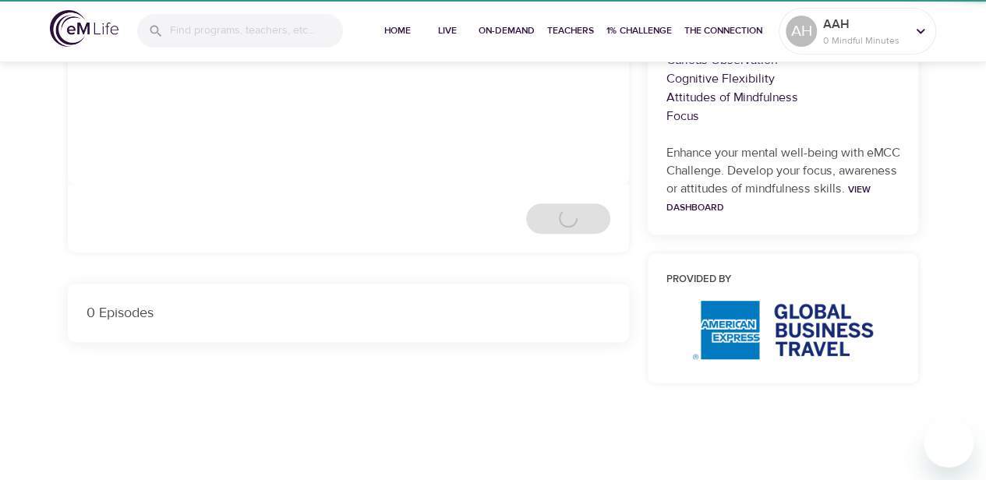
scroll to position [221, 0]
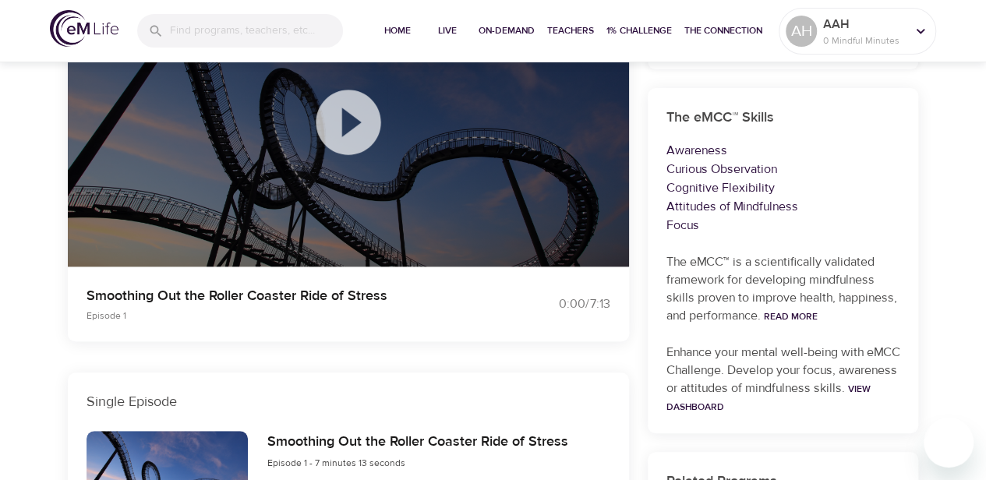
click at [344, 130] on icon at bounding box center [348, 122] width 78 height 78
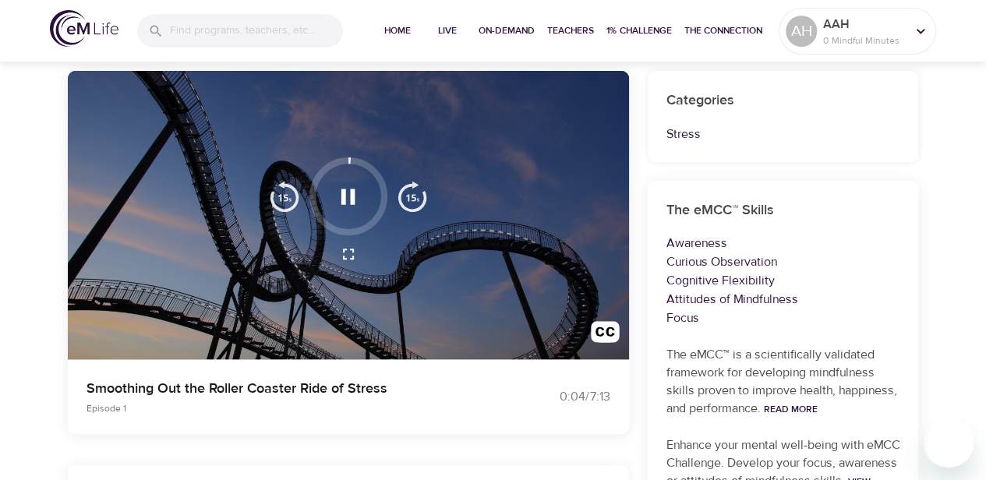
scroll to position [51, 0]
